Goal: Check status: Check status

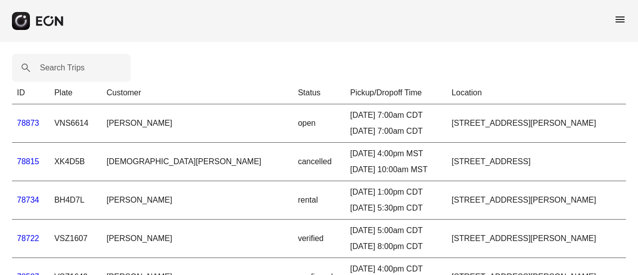
click at [614, 15] on div "menu" at bounding box center [319, 21] width 638 height 42
drag, startPoint x: 622, startPoint y: 19, endPoint x: 623, endPoint y: 27, distance: 8.1
click at [621, 20] on span "menu" at bounding box center [620, 19] width 12 height 12
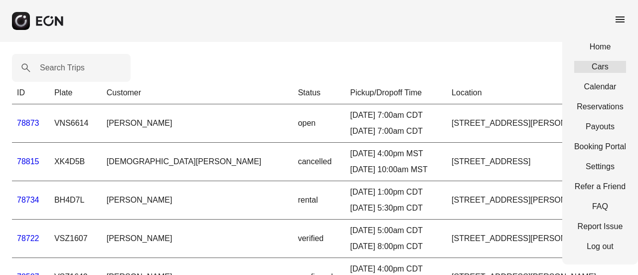
click at [594, 69] on link "Cars" at bounding box center [600, 67] width 52 height 12
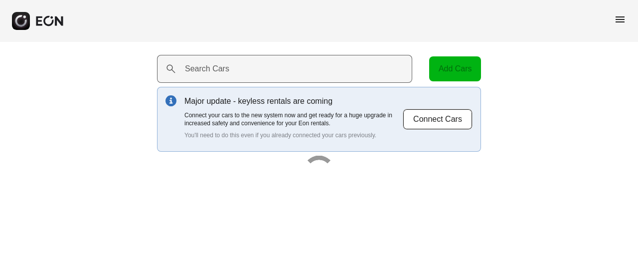
click at [220, 73] on label "Search Cars" at bounding box center [207, 69] width 44 height 12
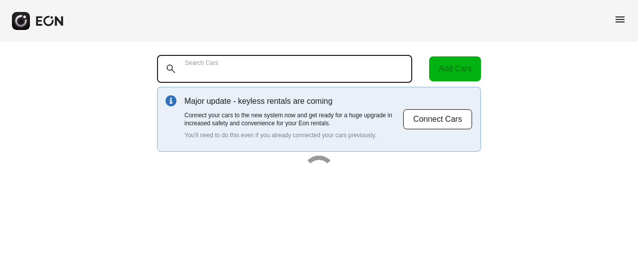
click at [220, 73] on Cars "Search Cars" at bounding box center [284, 69] width 255 height 28
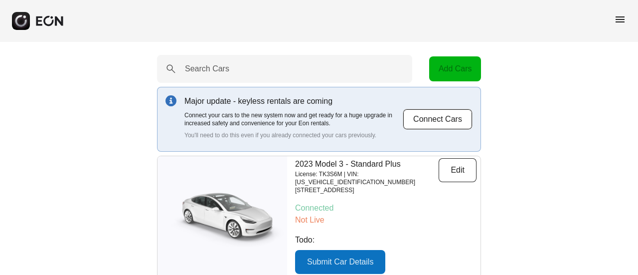
click at [618, 16] on span "menu" at bounding box center [620, 19] width 12 height 12
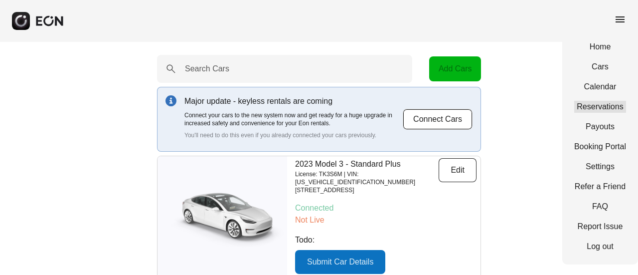
click at [597, 105] on link "Reservations" at bounding box center [600, 107] width 52 height 12
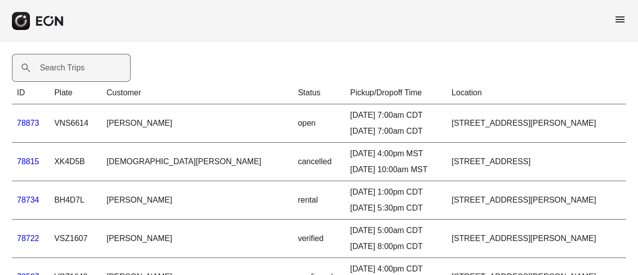
click at [63, 73] on label "Search Trips" at bounding box center [62, 68] width 45 height 12
click at [63, 73] on Trips "Search Trips" at bounding box center [71, 68] width 119 height 28
paste Trips "*****"
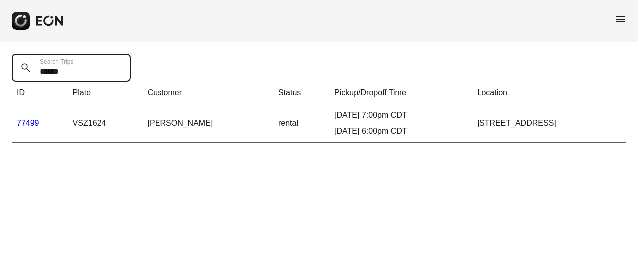
type Trips "*****"
